Goal: Information Seeking & Learning: Learn about a topic

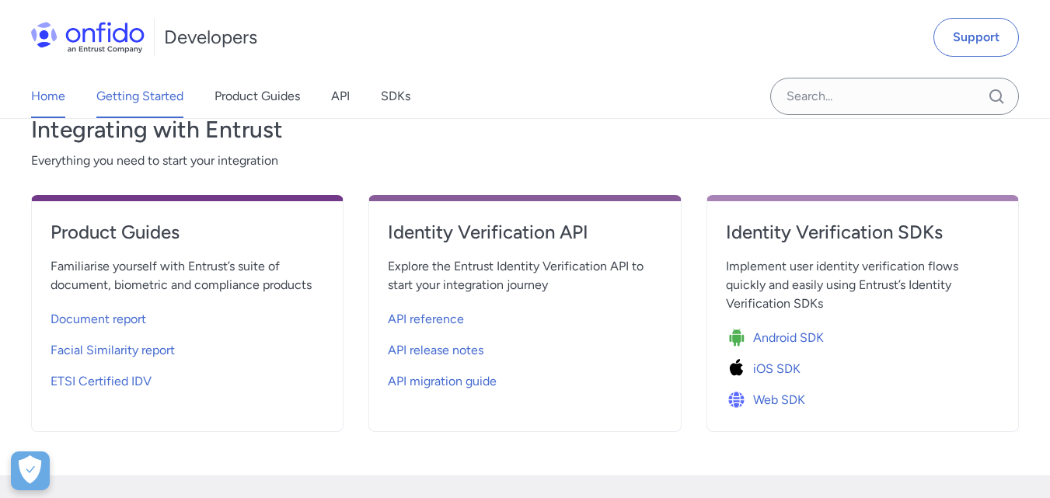
click at [156, 97] on link "Getting Started" at bounding box center [139, 97] width 87 height 44
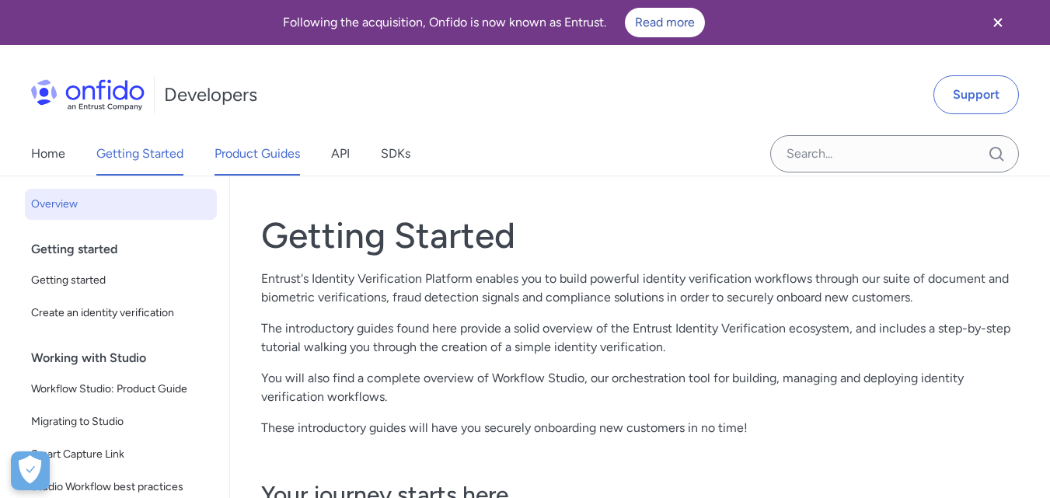
click at [257, 154] on link "Product Guides" at bounding box center [258, 154] width 86 height 44
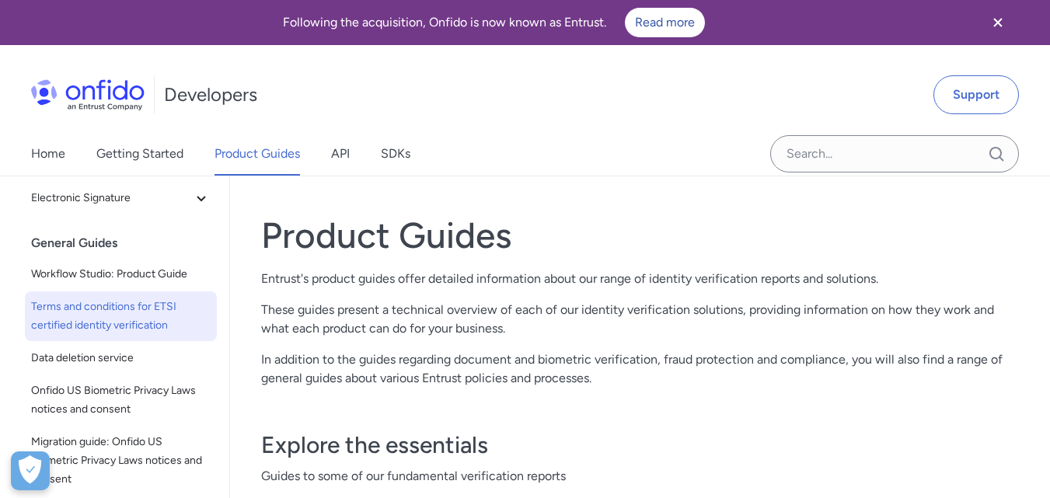
scroll to position [358, 0]
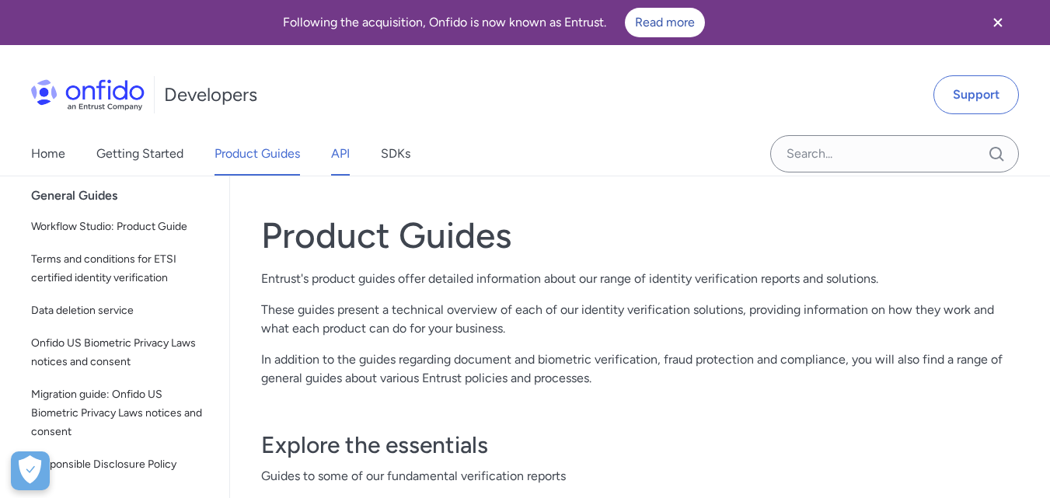
click at [342, 155] on link "API" at bounding box center [340, 154] width 19 height 44
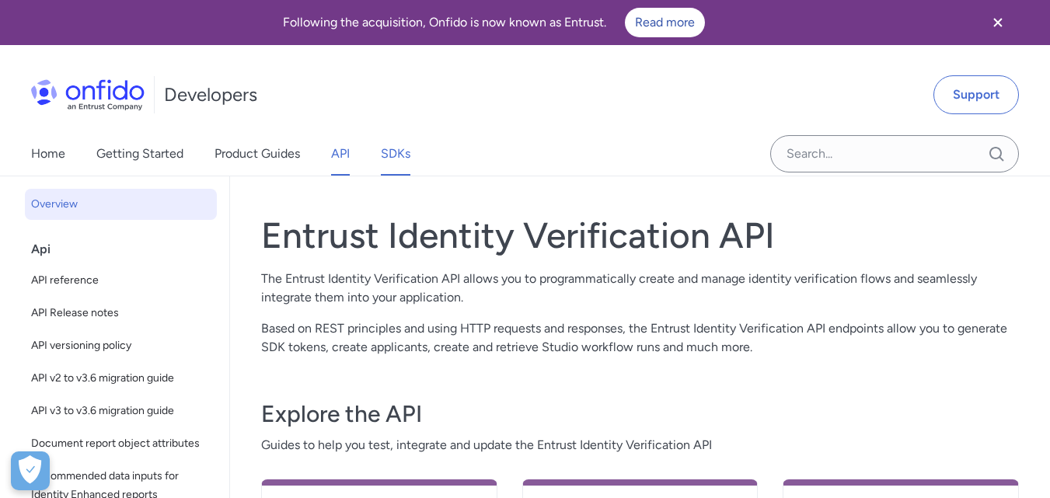
click at [401, 144] on link "SDKs" at bounding box center [396, 154] width 30 height 44
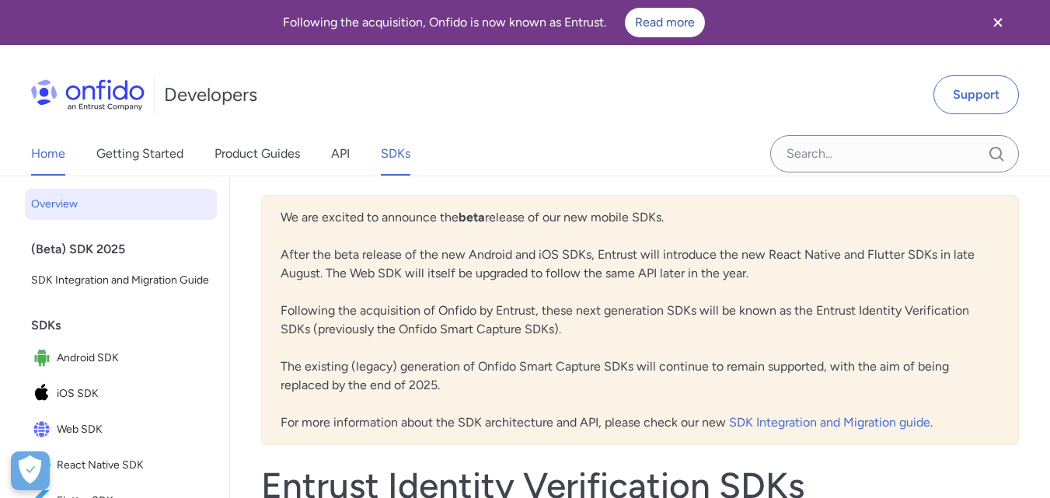
click at [45, 158] on link "Home" at bounding box center [48, 154] width 34 height 44
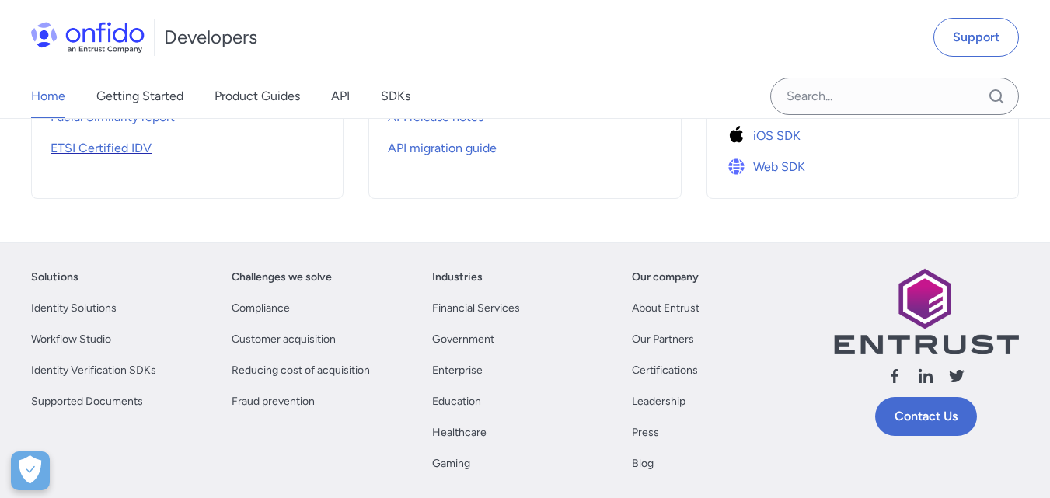
scroll to position [855, 0]
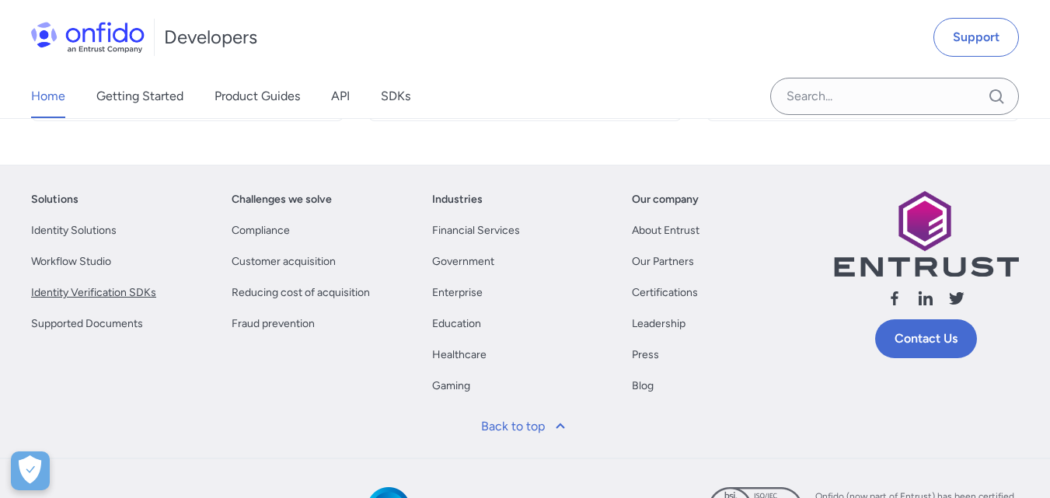
click at [105, 294] on link "Identity Verification SDKs" at bounding box center [93, 293] width 125 height 19
